Goal: Task Accomplishment & Management: Manage account settings

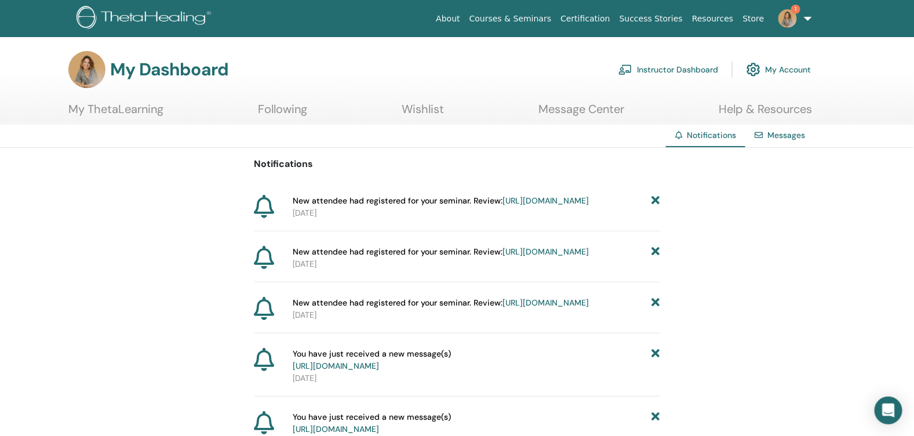
click at [678, 68] on link "Instructor Dashboard" at bounding box center [668, 69] width 100 height 25
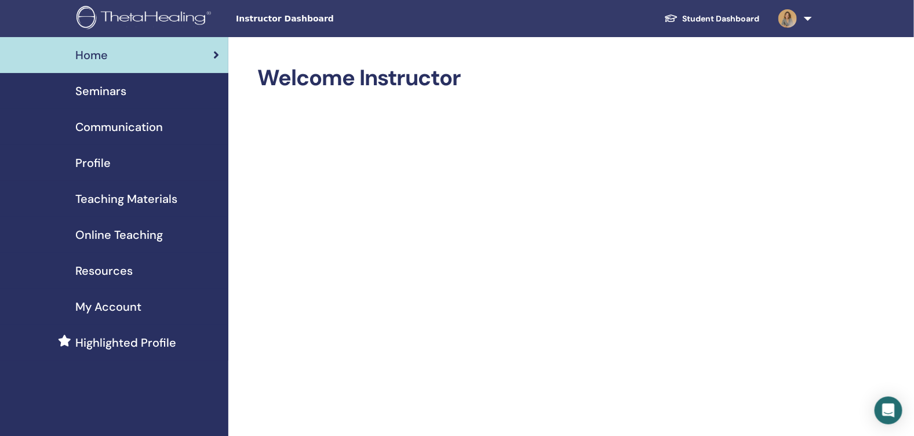
click at [121, 96] on span "Seminars" at bounding box center [100, 90] width 51 height 17
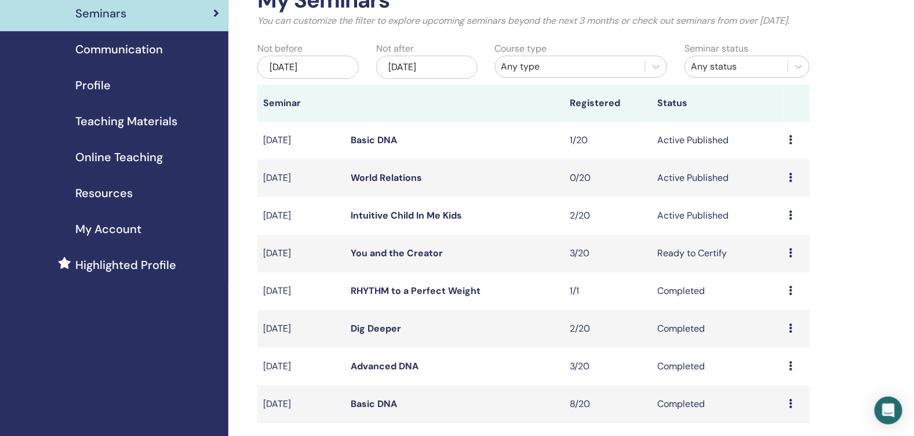
scroll to position [104, 0]
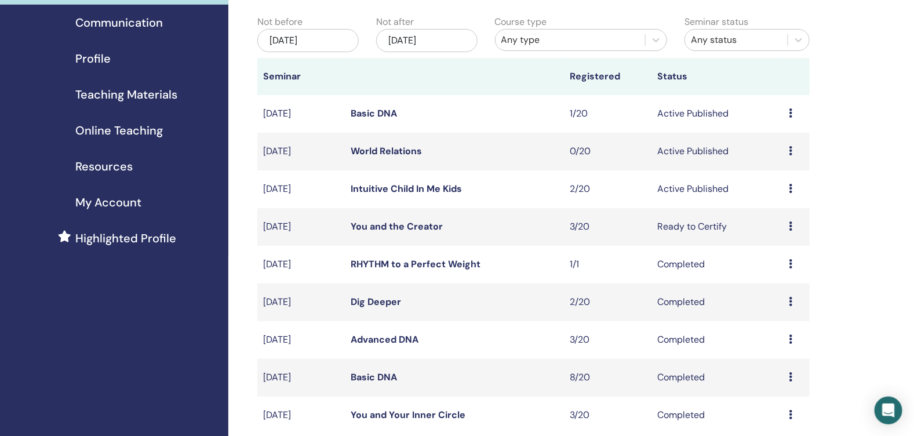
click at [412, 195] on link "Intuitive Child In Me Kids" at bounding box center [406, 189] width 111 height 12
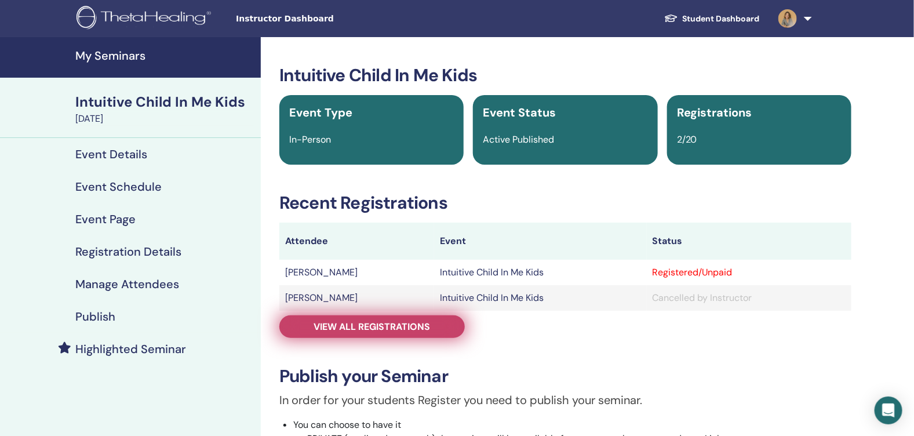
click at [350, 330] on span "View all registrations" at bounding box center [372, 326] width 116 height 12
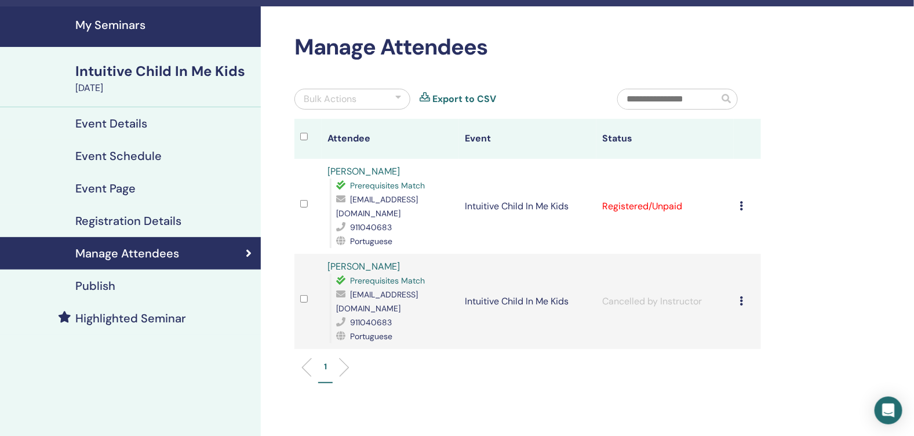
scroll to position [34, 0]
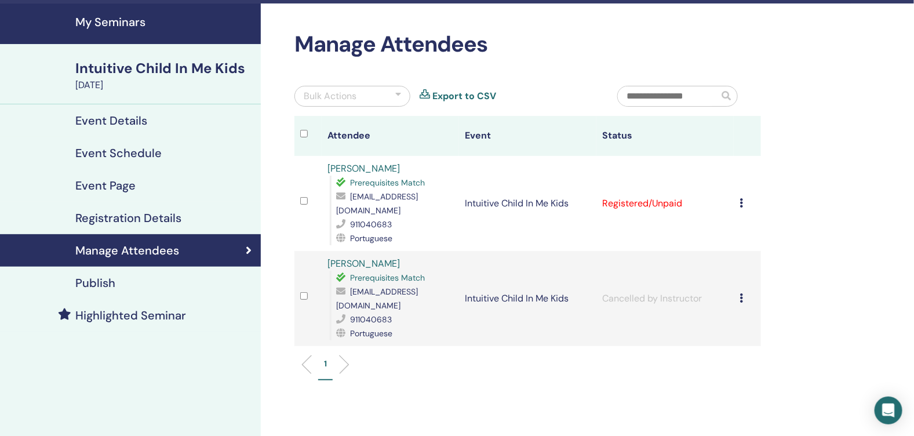
click at [744, 198] on div "Cancel Registration Do not auto-certify Mark as Paid Mark as Unpaid Mark as Abs…" at bounding box center [747, 203] width 16 height 14
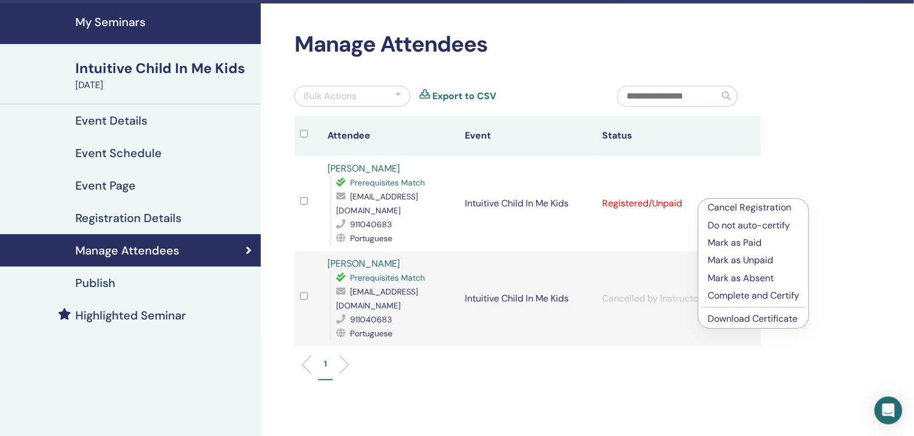
click at [742, 206] on p "Cancel Registration" at bounding box center [753, 207] width 92 height 14
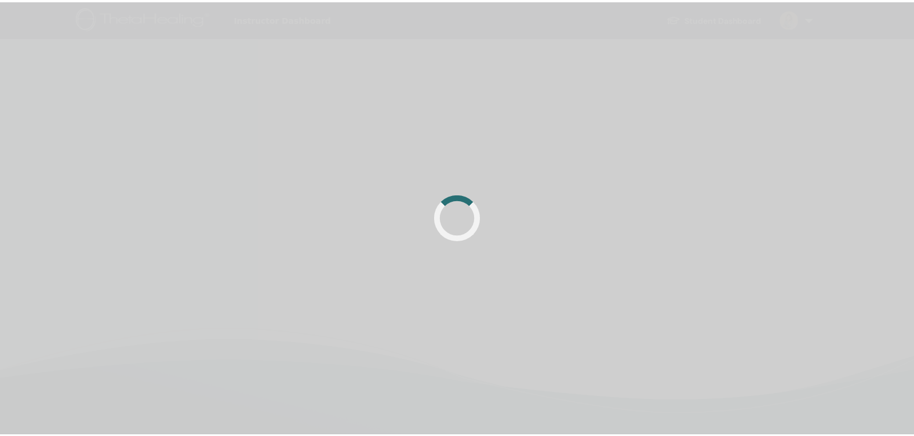
scroll to position [34, 0]
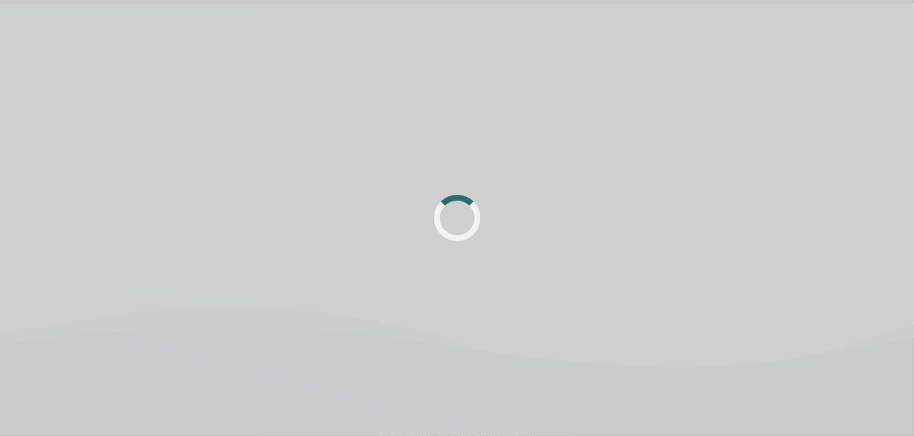
scroll to position [34, 0]
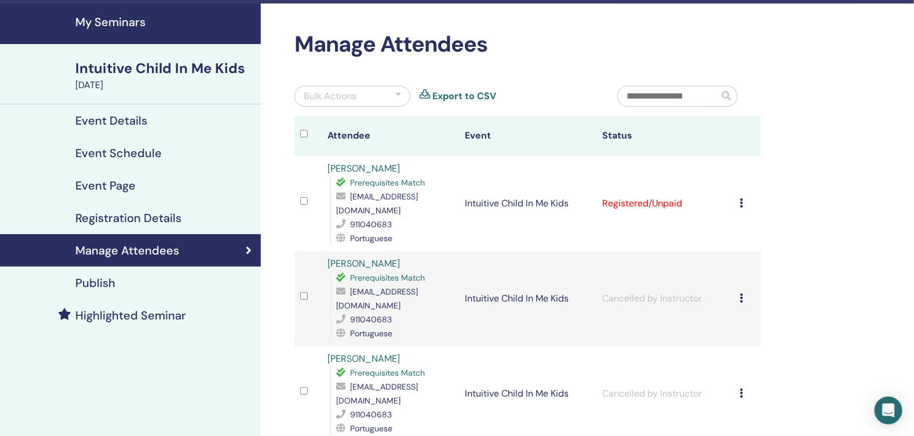
click at [743, 203] on div "Cancel Registration Do not auto-certify Mark as Paid Mark as Unpaid Mark as Abs…" at bounding box center [747, 203] width 16 height 14
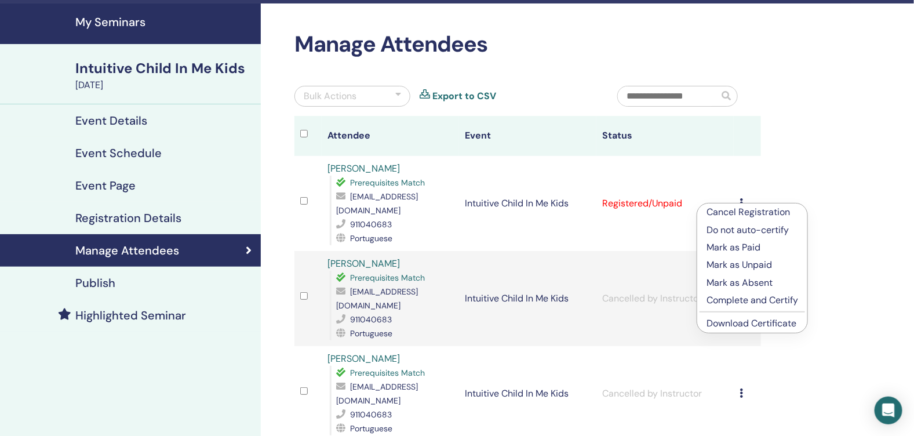
click at [747, 242] on p "Mark as Paid" at bounding box center [752, 247] width 92 height 14
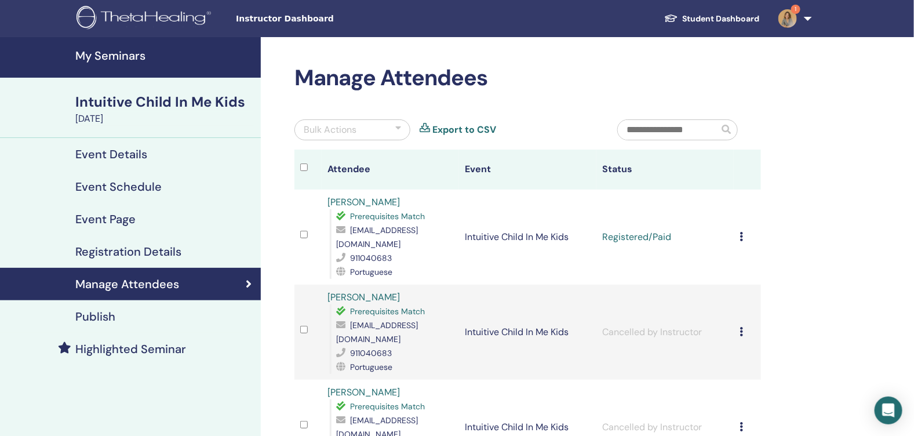
click at [739, 233] on td "Cancel Registration Do not auto-certify Mark as Paid Mark as Unpaid Mark as Abs…" at bounding box center [746, 236] width 27 height 95
click at [740, 238] on icon at bounding box center [740, 236] width 3 height 9
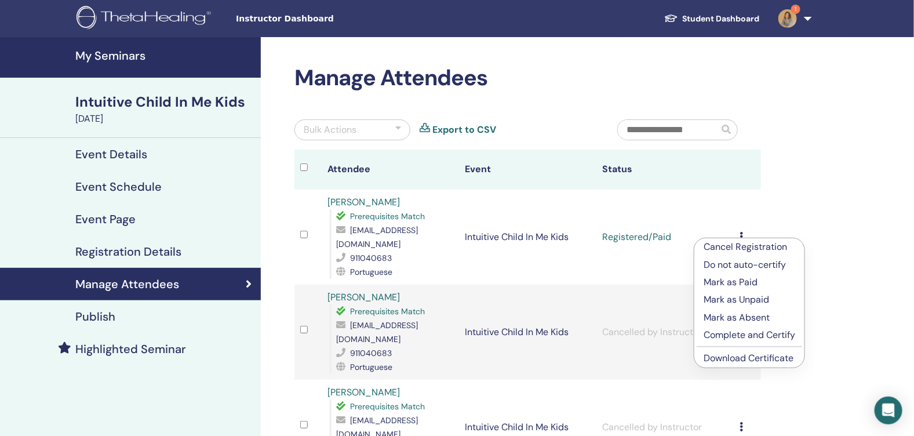
click at [728, 355] on link "Download Certificate" at bounding box center [748, 358] width 90 height 12
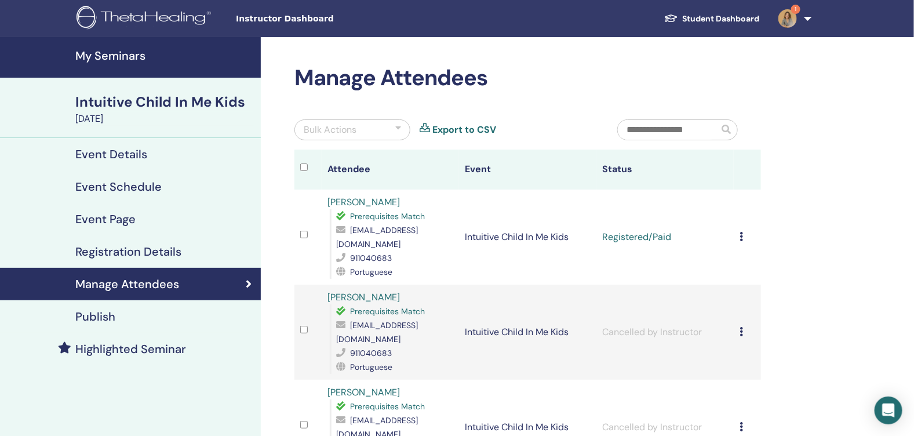
click at [874, 90] on div "My Seminars Intuitive Child In Me Kids [DATE] Event Details Event Schedule Even…" at bounding box center [457, 359] width 914 height 645
